Goal: Find specific page/section: Find specific page/section

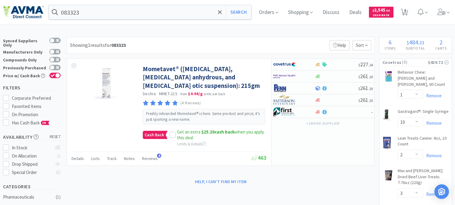
select select "1"
select select "10"
select select "2"
select select "3"
select select "1"
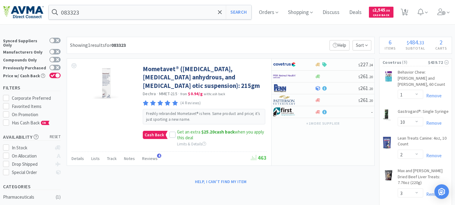
select select "1"
click at [127, 12] on input "083323" at bounding box center [150, 12] width 203 height 14
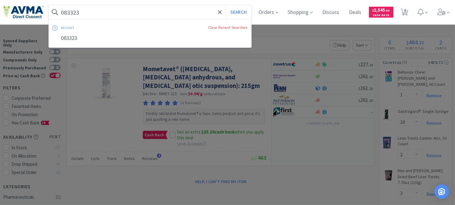
paste input "4109"
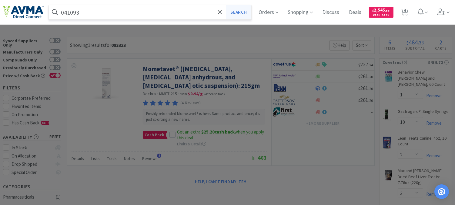
type input "041093"
click at [241, 11] on button "Search" at bounding box center [238, 12] width 25 height 14
